Goal: Contribute content

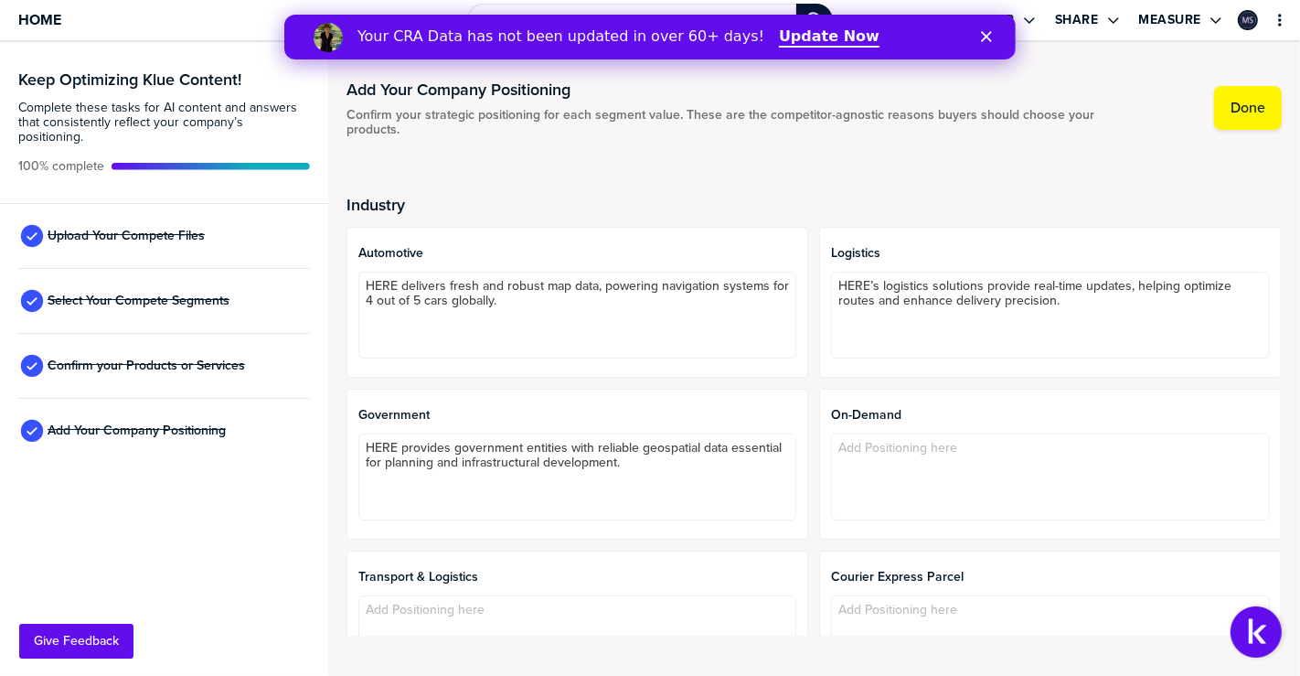
click at [988, 43] on div "Your CRA Data has not been updated in over 60+ days! Update Now" at bounding box center [648, 37] width 731 height 31
click at [988, 33] on polygon "Close" at bounding box center [985, 36] width 11 height 11
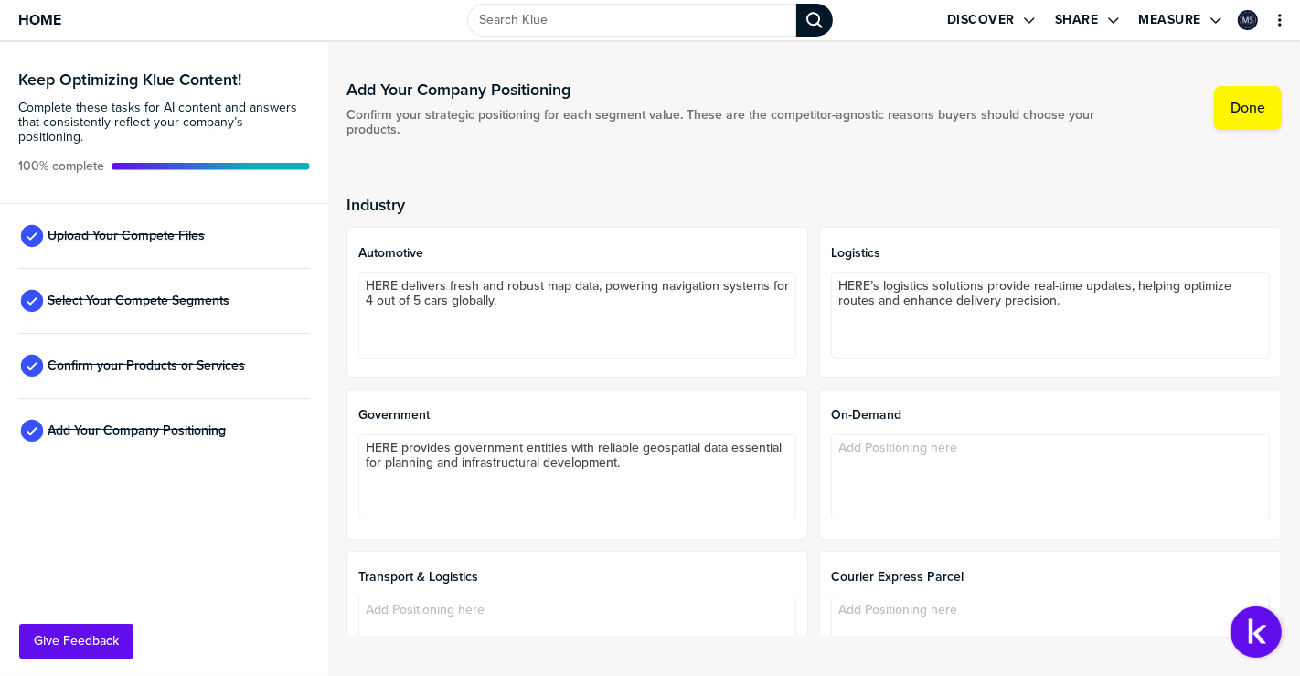
click at [148, 229] on span "Upload Your Compete Files" at bounding box center [126, 236] width 157 height 15
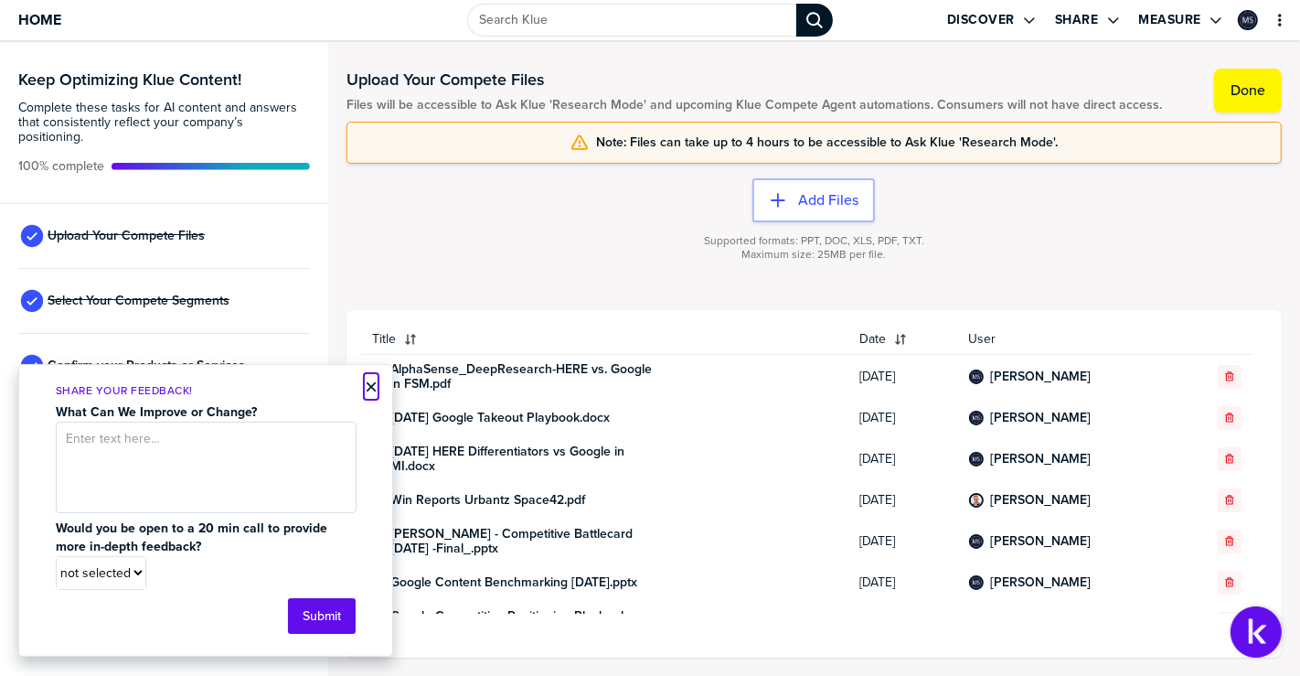
click at [368, 382] on button "×" at bounding box center [371, 387] width 13 height 22
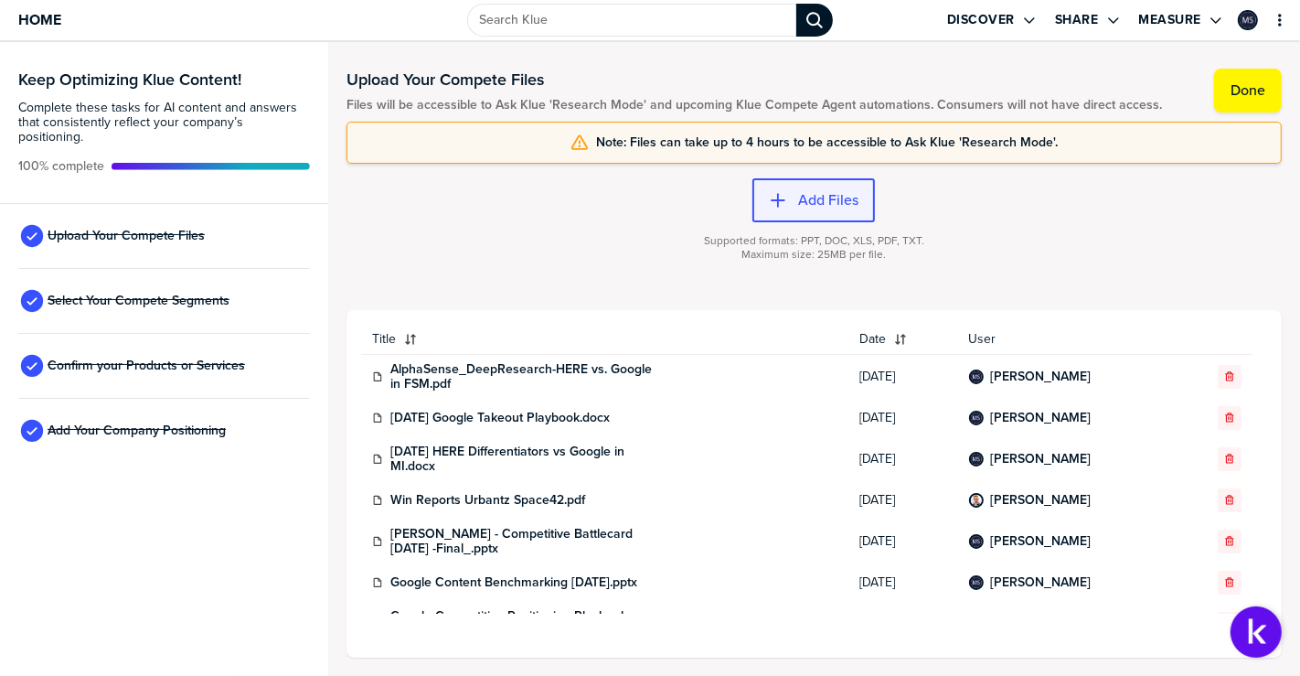
click at [834, 206] on label "Add Files" at bounding box center [828, 200] width 60 height 18
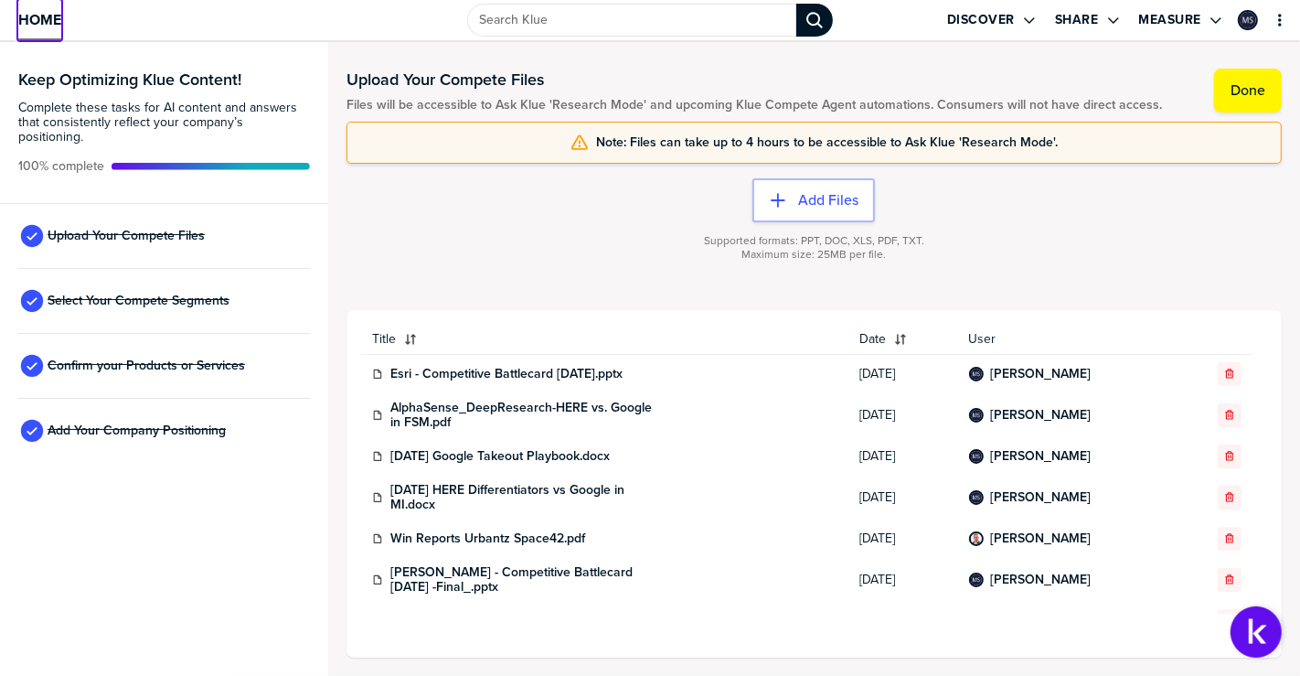
click at [28, 19] on span "Home" at bounding box center [39, 20] width 43 height 16
